Goal: Transaction & Acquisition: Purchase product/service

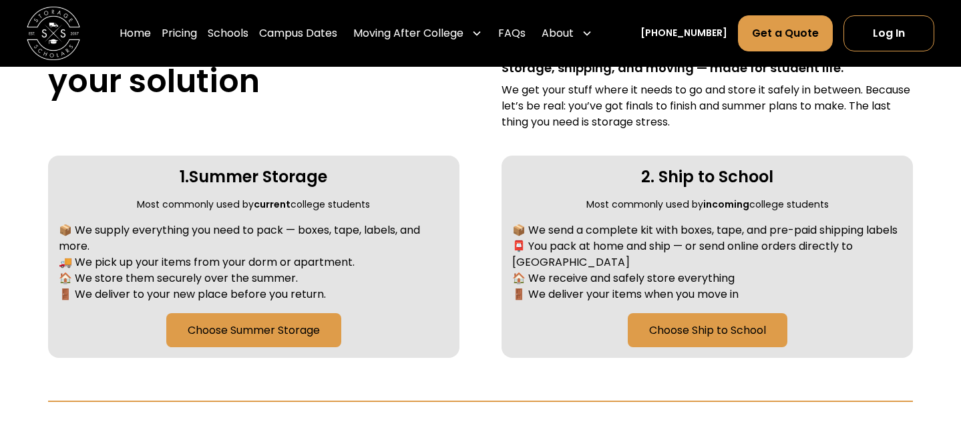
scroll to position [563, 0]
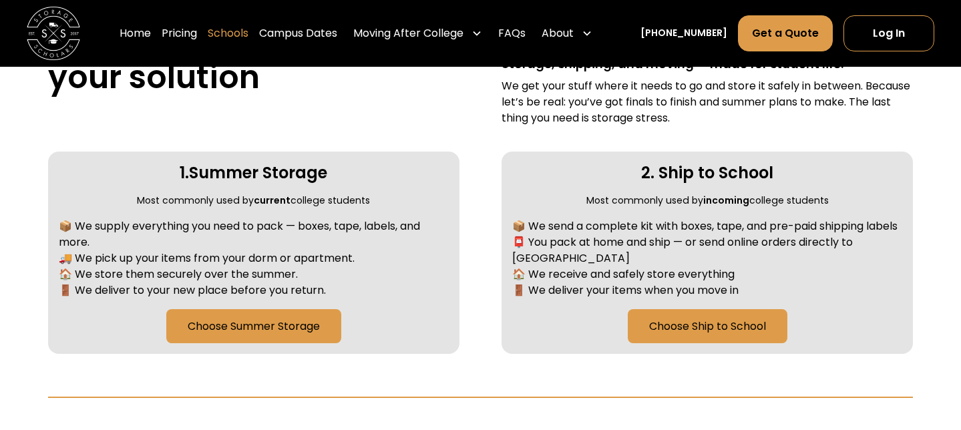
click at [248, 32] on link "Schools" at bounding box center [228, 33] width 41 height 37
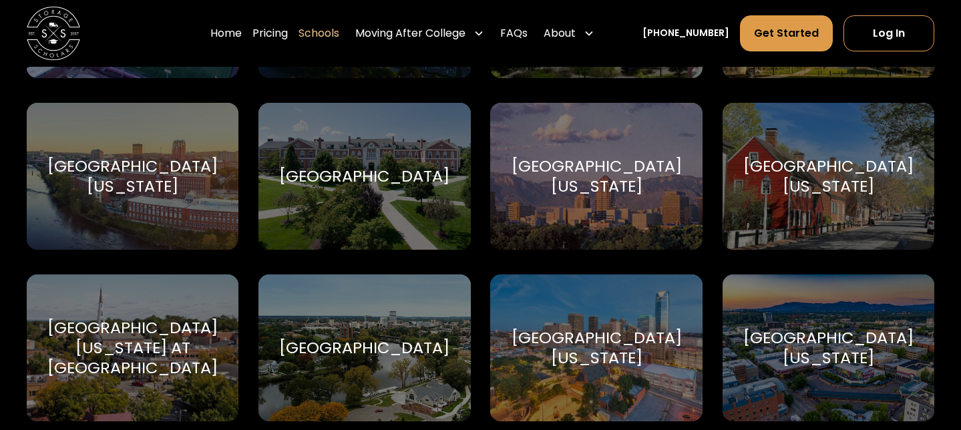
scroll to position [7138, 0]
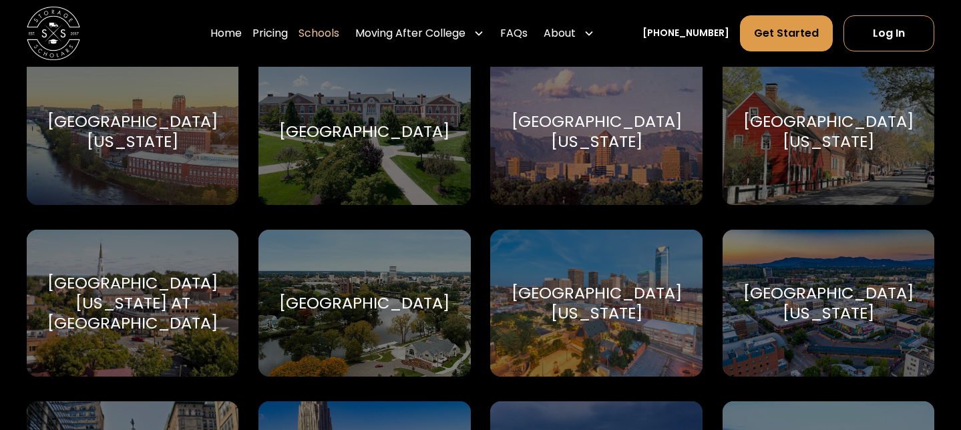
click at [189, 280] on div "[GEOGRAPHIC_DATA][US_STATE] at [GEOGRAPHIC_DATA]" at bounding box center [133, 303] width 180 height 60
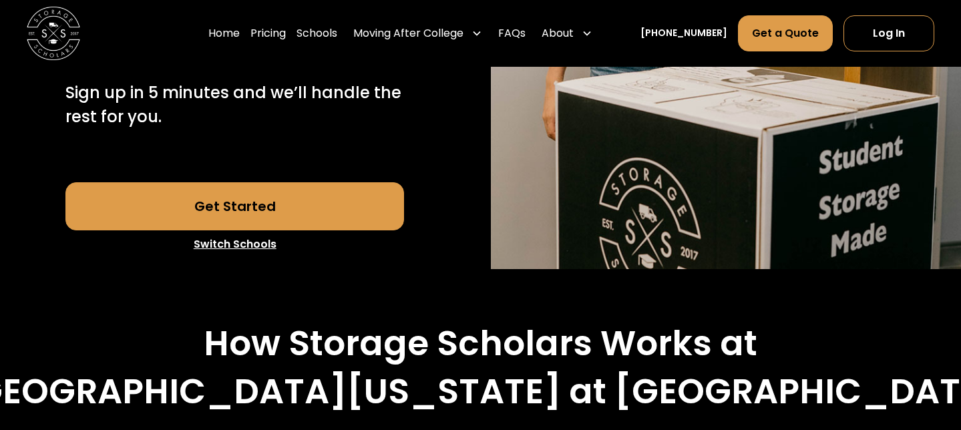
scroll to position [378, 0]
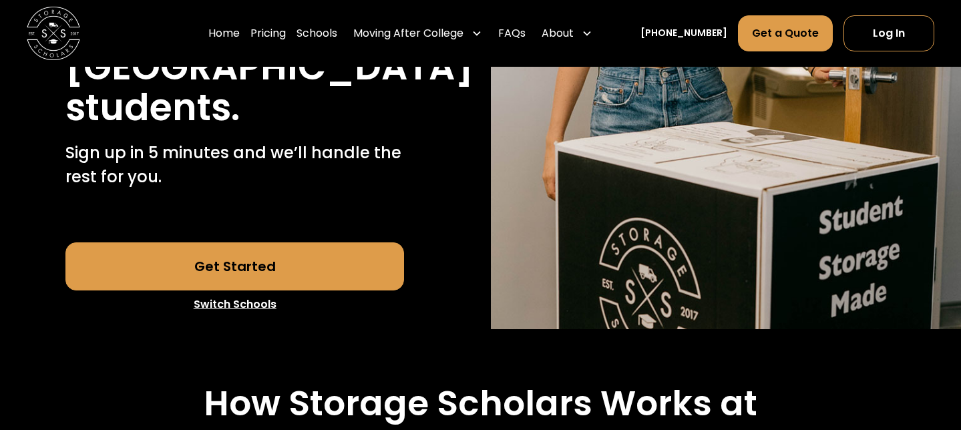
click at [328, 272] on link "Get Started" at bounding box center [234, 266] width 339 height 48
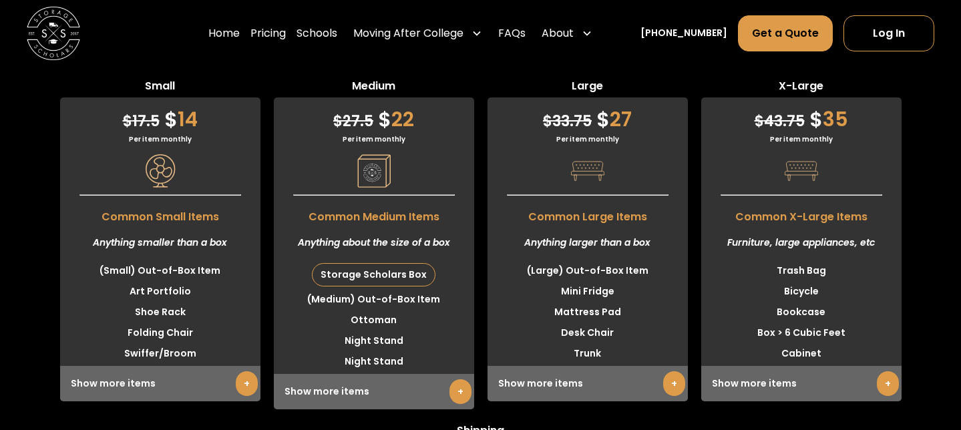
scroll to position [3497, 0]
